Goal: Information Seeking & Learning: Find specific page/section

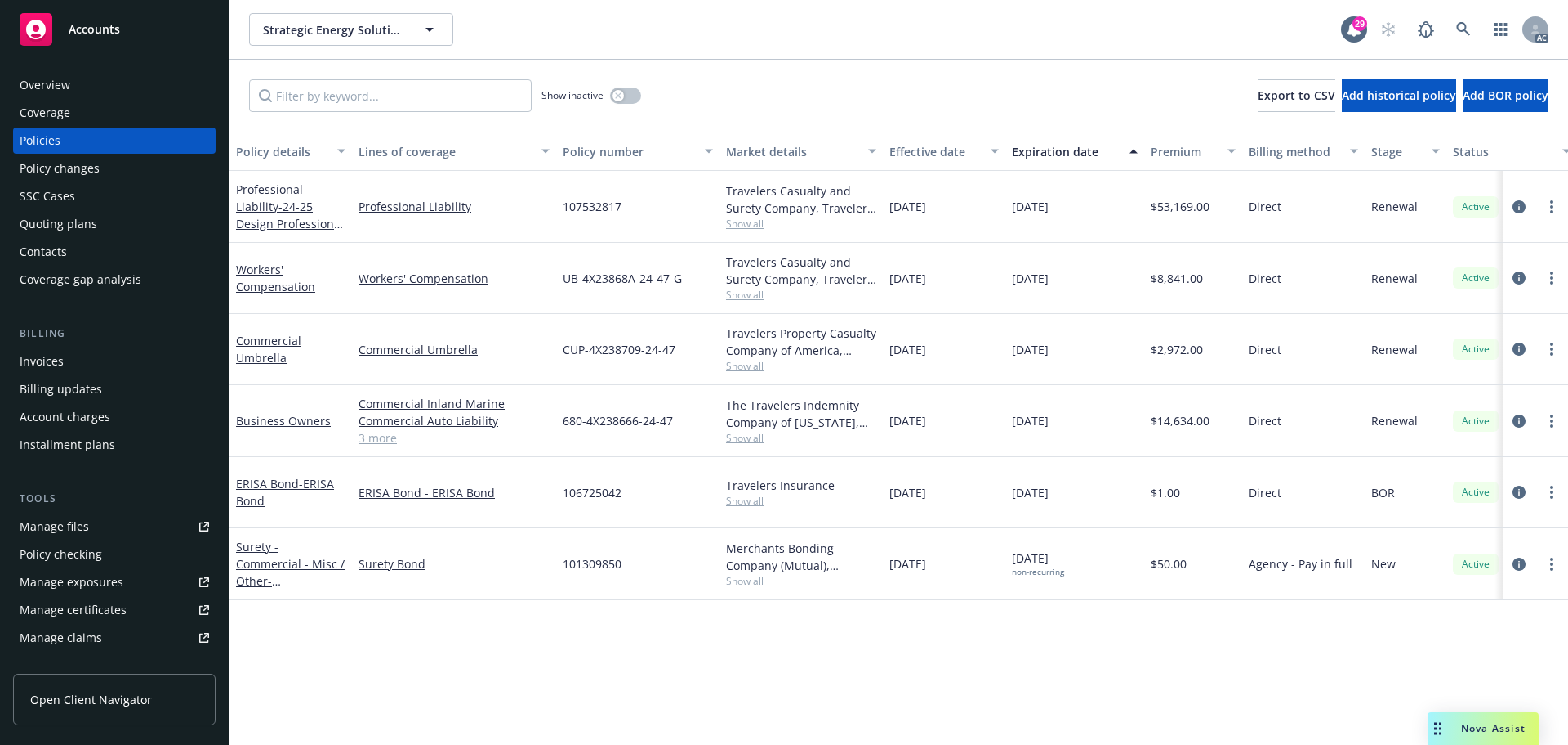
click at [756, 227] on span "Show all" at bounding box center [801, 224] width 151 height 14
click at [713, 640] on div "Policy details Lines of coverage Policy number Market details Effective date Ex…" at bounding box center [898, 438] width 1338 height 613
drag, startPoint x: 499, startPoint y: 203, endPoint x: 361, endPoint y: 202, distance: 138.0
click at [361, 202] on link "Professional Liability" at bounding box center [454, 206] width 192 height 17
copy link "Professional Liability"
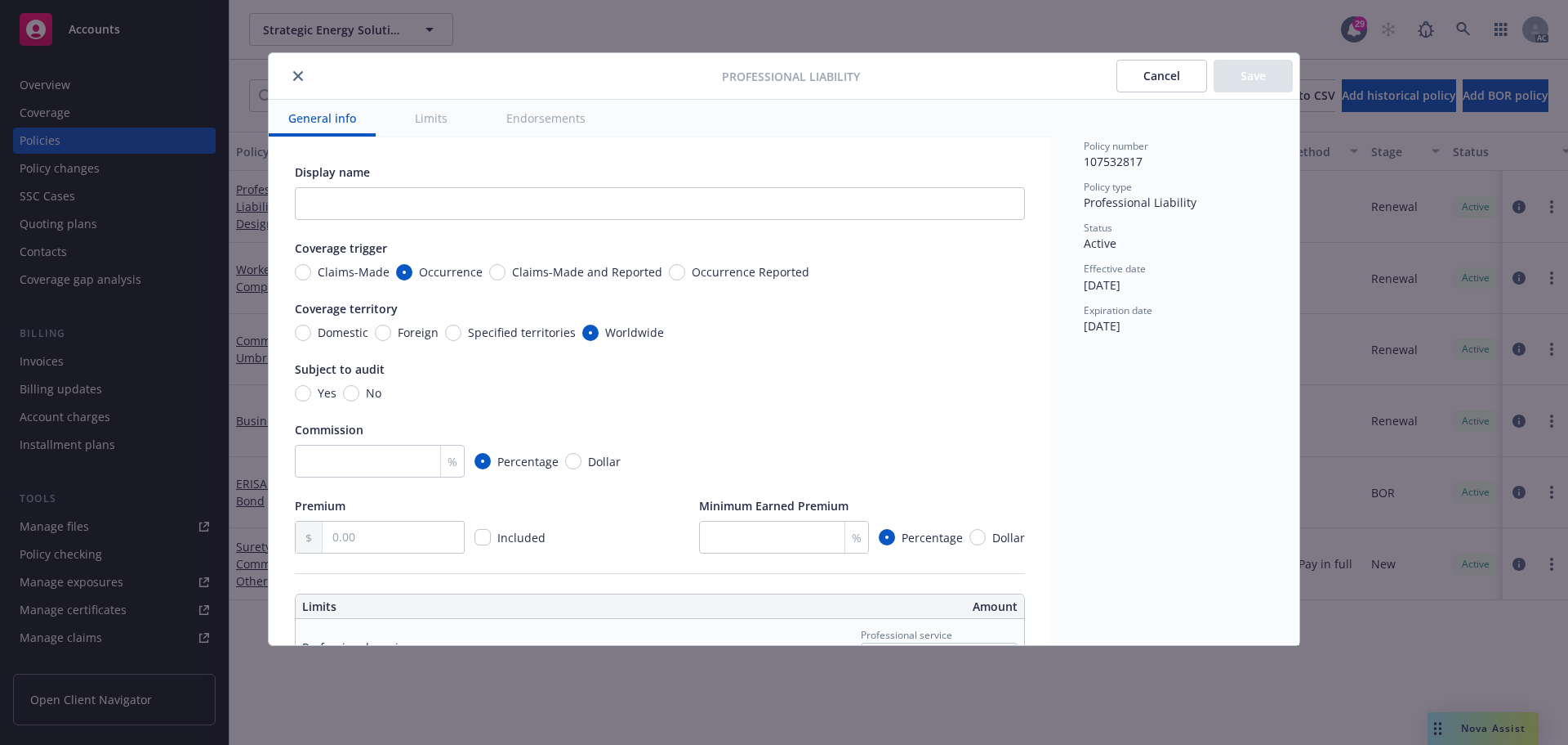
type textarea "x"
click at [297, 70] on button "close" at bounding box center [298, 76] width 20 height 20
